Goal: Information Seeking & Learning: Learn about a topic

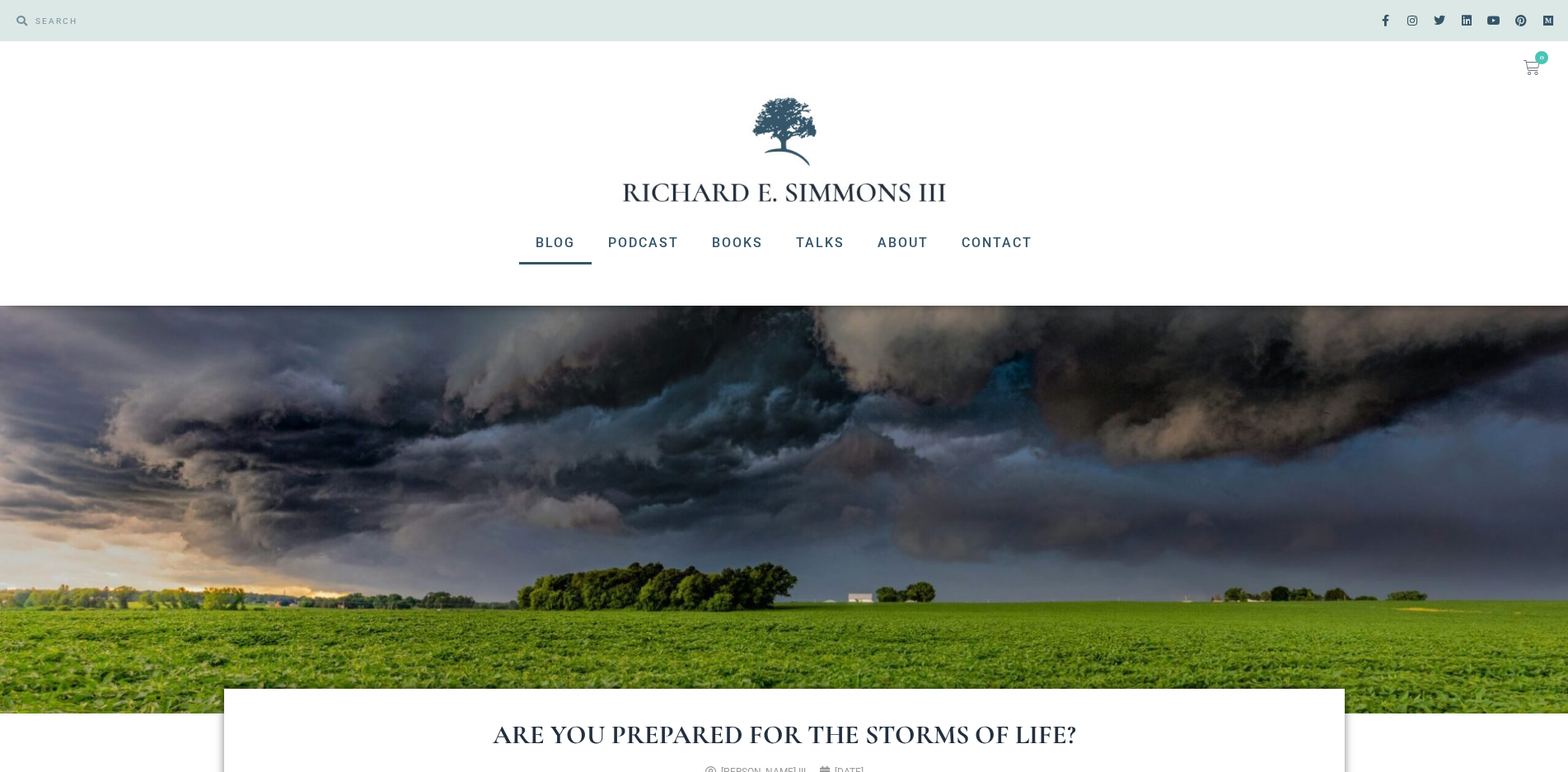
click at [568, 246] on link "Blog" at bounding box center [556, 243] width 72 height 43
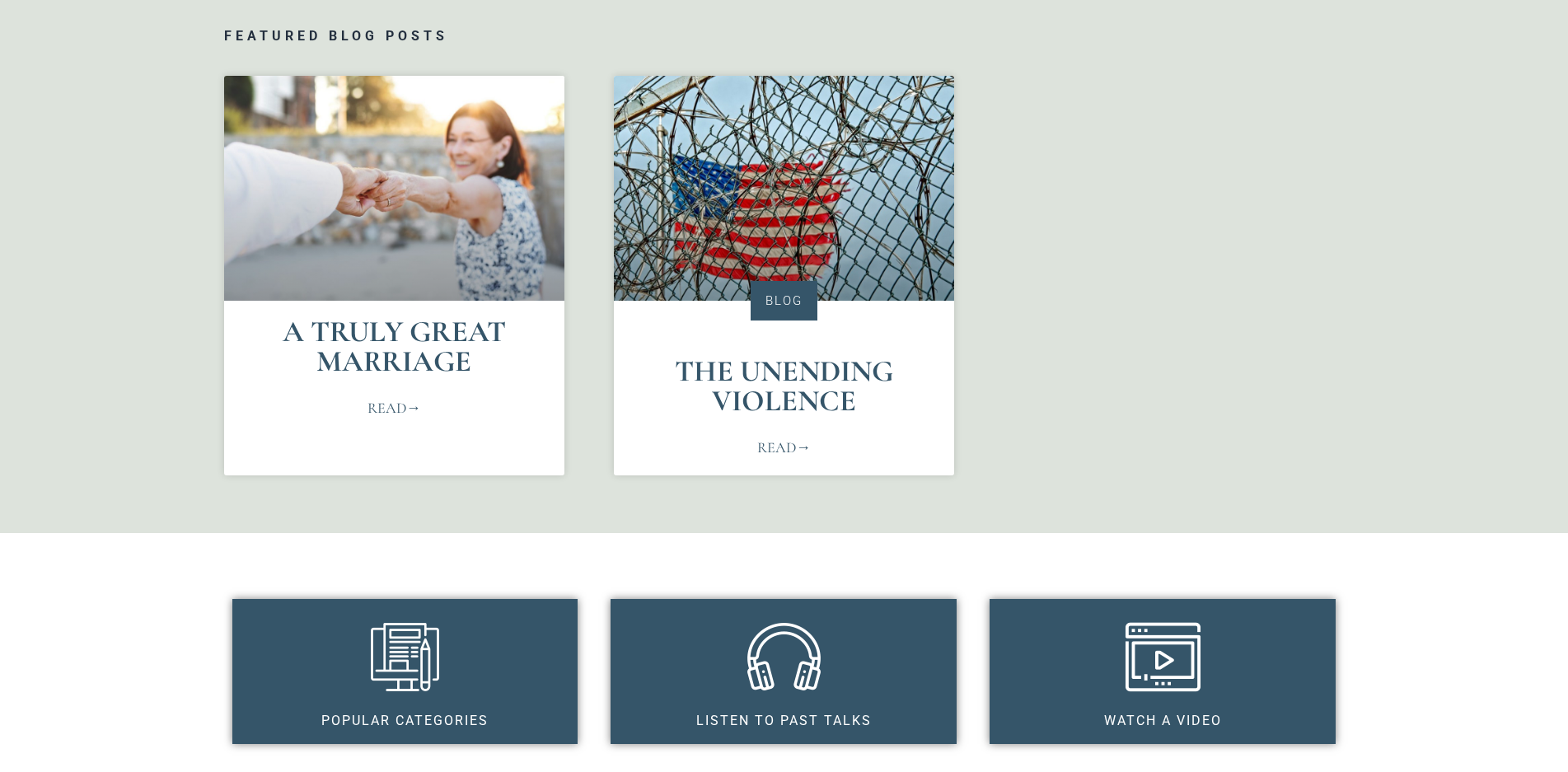
scroll to position [824, 0]
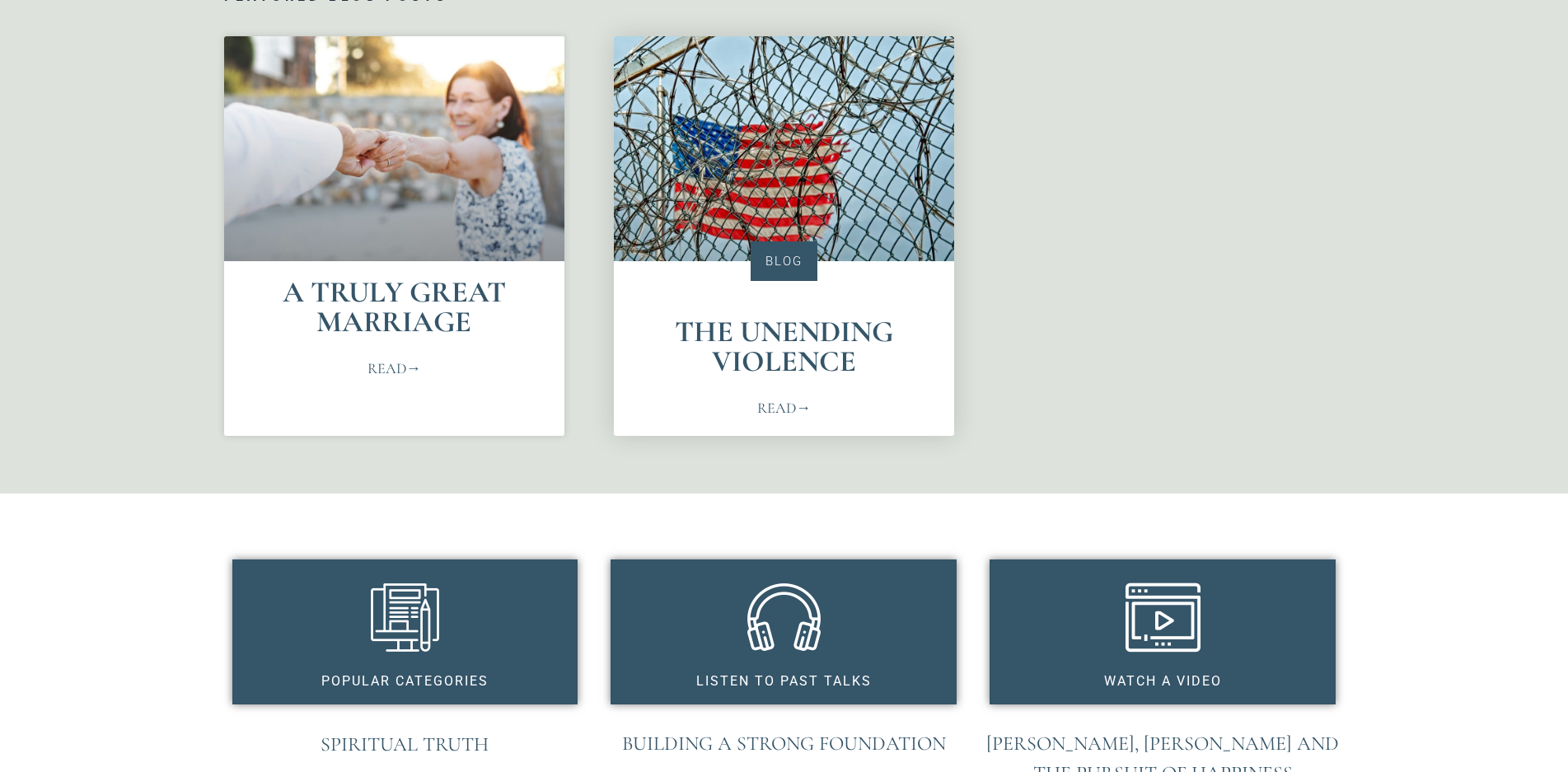
click at [705, 306] on div "Blog The Unending Violence Read" at bounding box center [784, 236] width 341 height 400
click at [778, 413] on link "Read" at bounding box center [784, 408] width 54 height 22
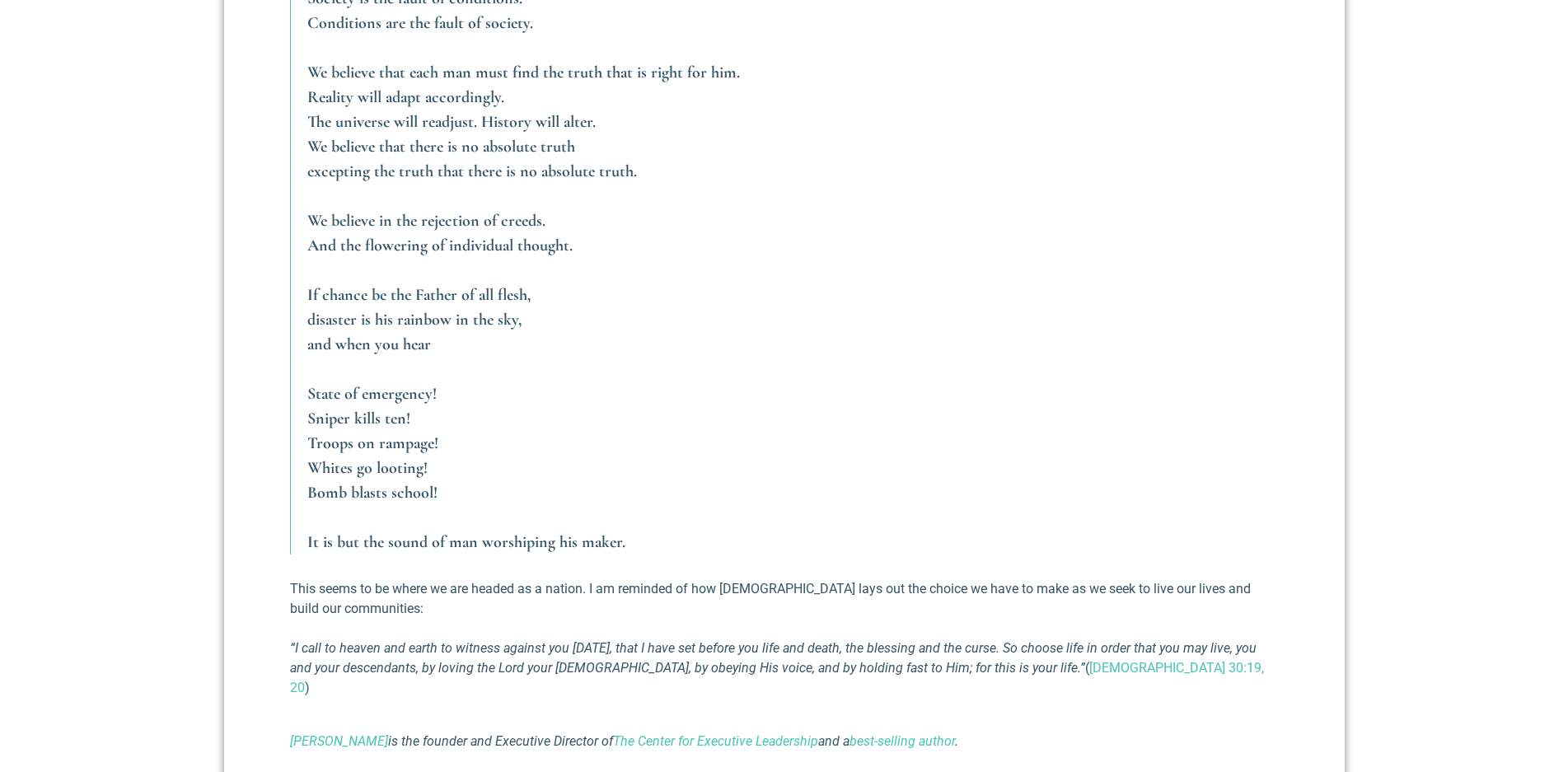
scroll to position [3626, 0]
